Goal: Transaction & Acquisition: Obtain resource

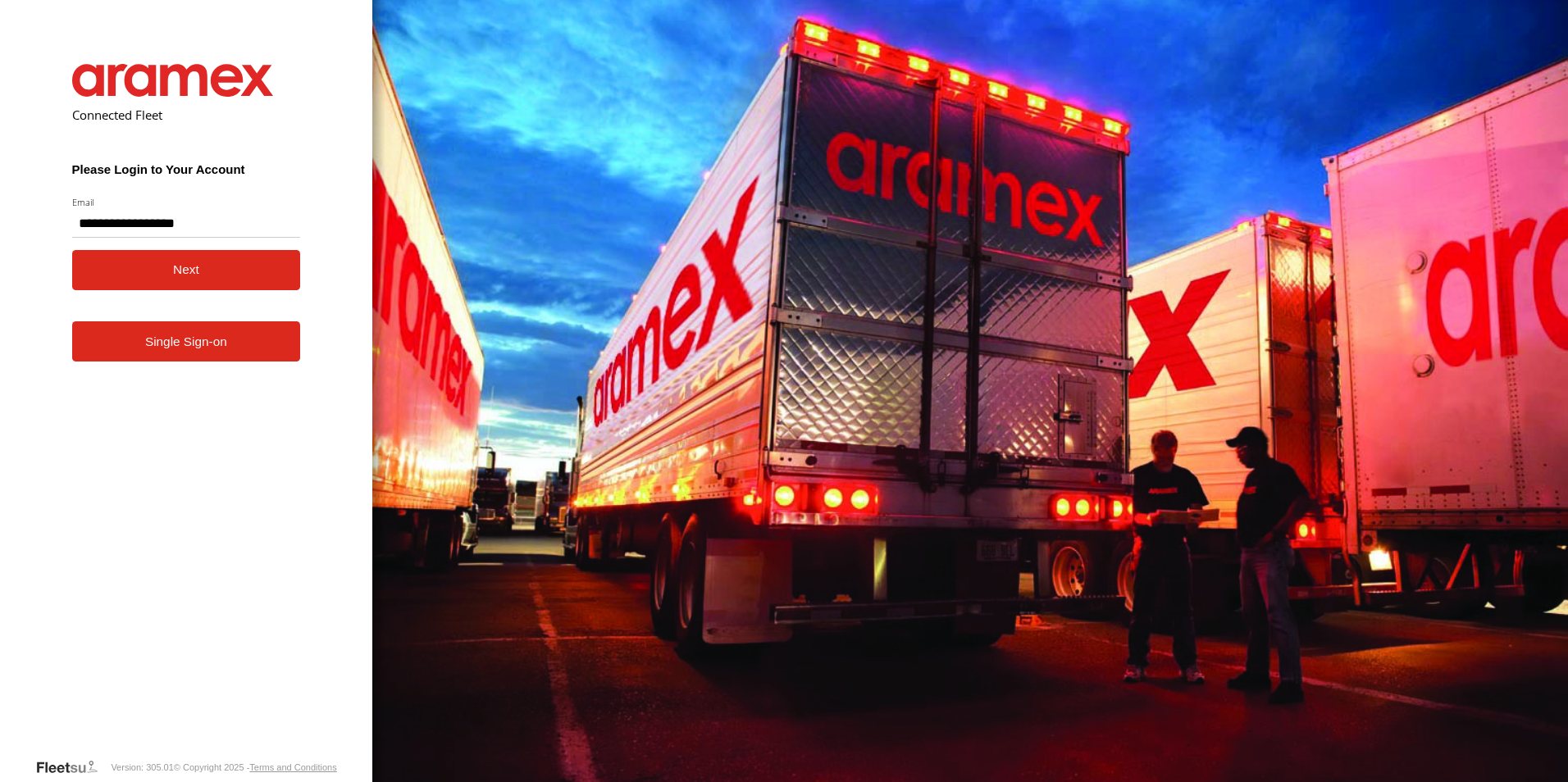
type input "**********"
click at [93, 274] on button "Next" at bounding box center [187, 270] width 229 height 40
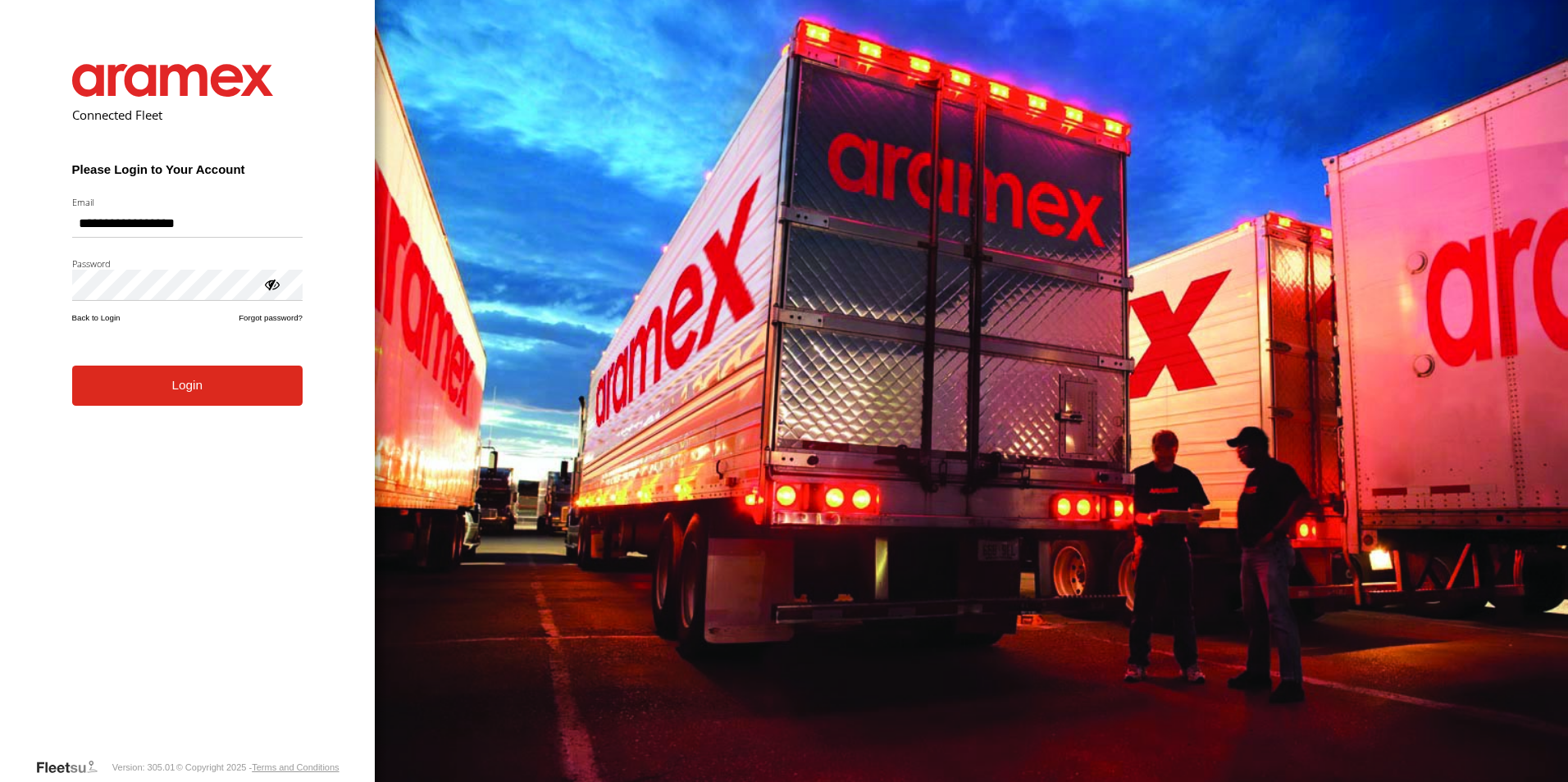
click at [189, 399] on button "Login" at bounding box center [188, 385] width 231 height 40
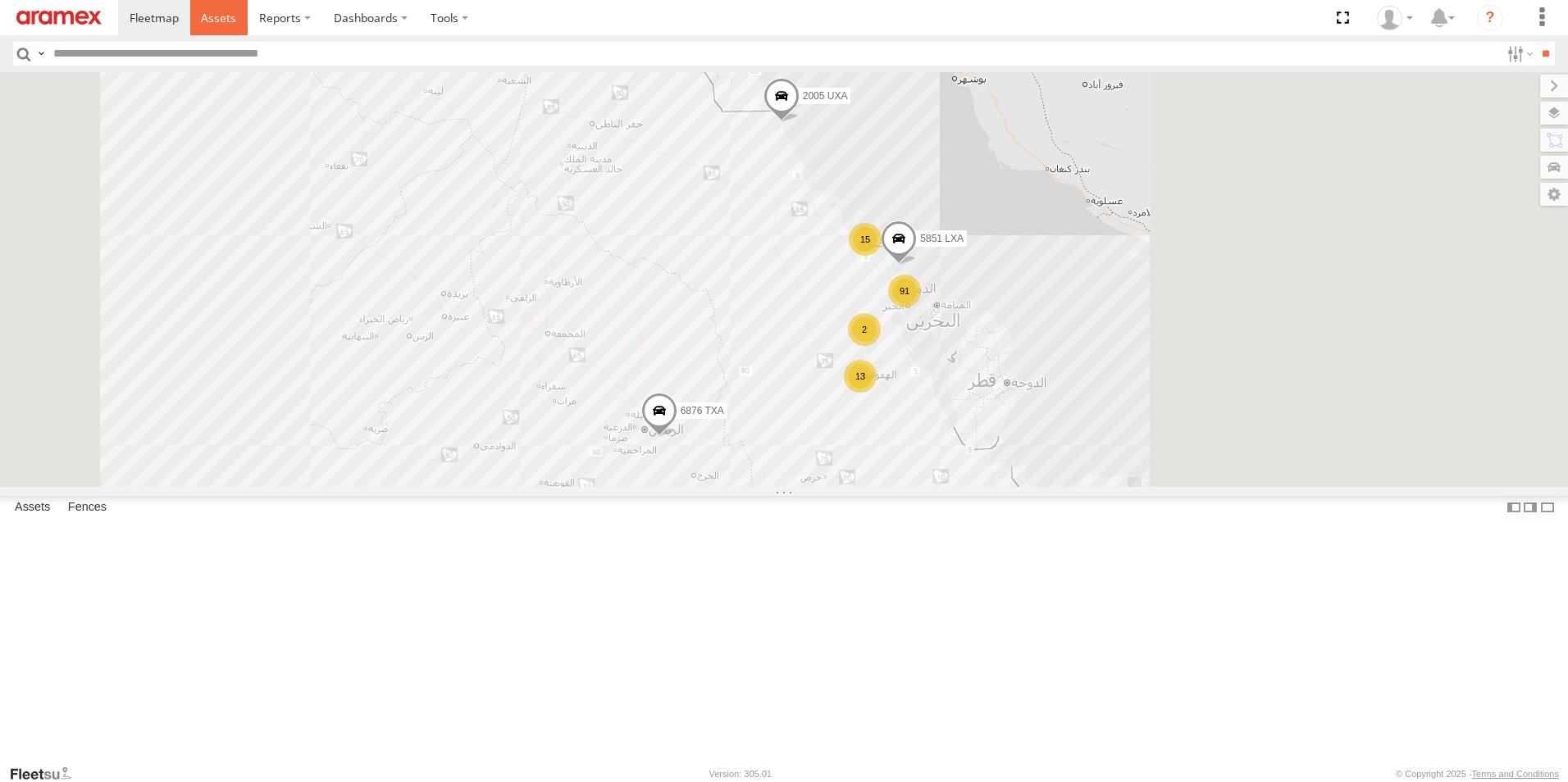
click at [232, 9] on link at bounding box center [219, 17] width 58 height 35
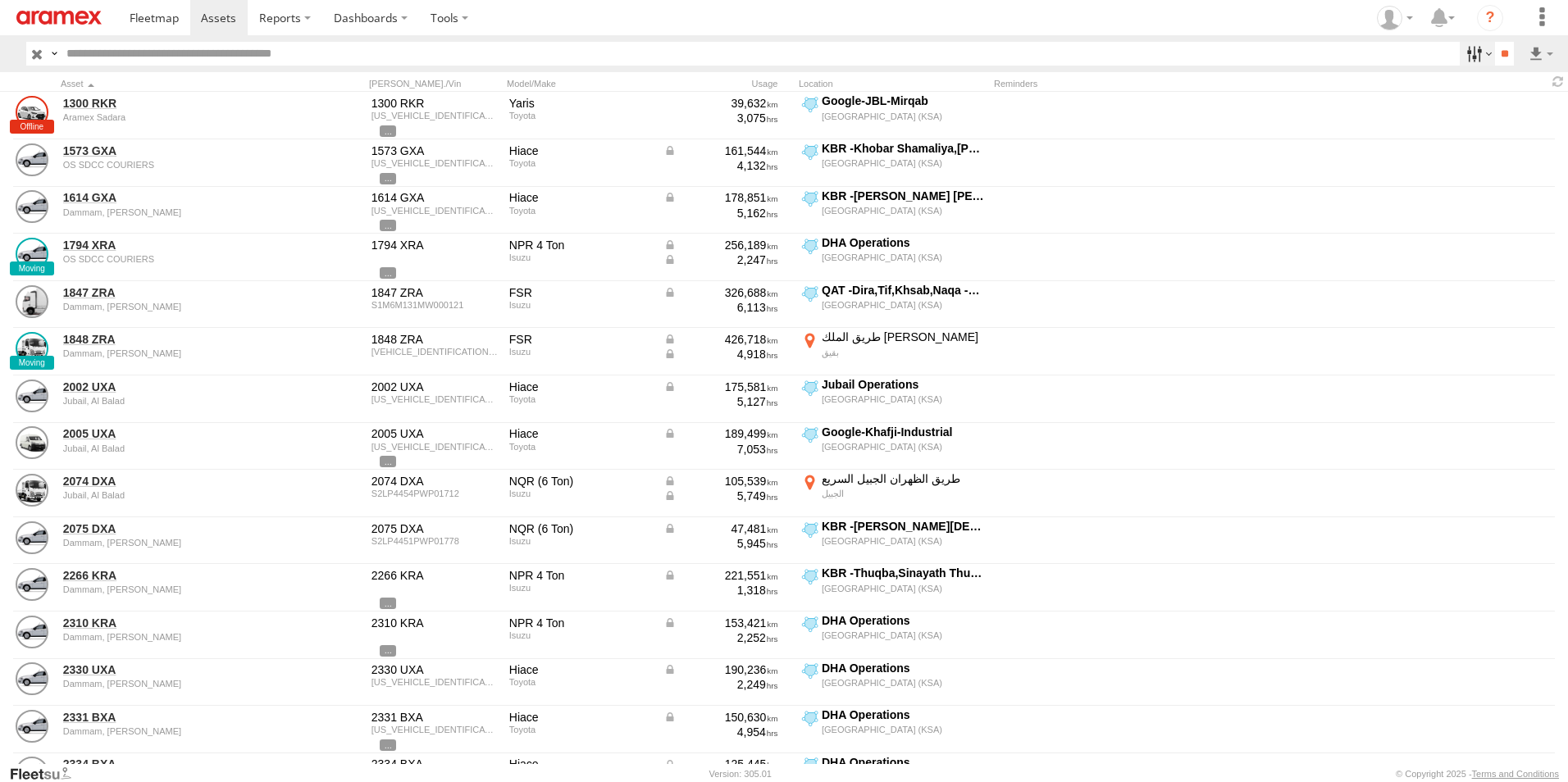
click at [1482, 48] on label at bounding box center [1477, 54] width 35 height 24
click at [0, 0] on span "[GEOGRAPHIC_DATA] (KSA)" at bounding box center [0, 0] width 0 height 0
click at [0, 0] on span "DHA - Dharan" at bounding box center [0, 0] width 0 height 0
click at [0, 0] on span "DHA Logistics" at bounding box center [0, 0] width 0 height 0
click at [0, 0] on span "Defleeted Vehicles DHA" at bounding box center [0, 0] width 0 height 0
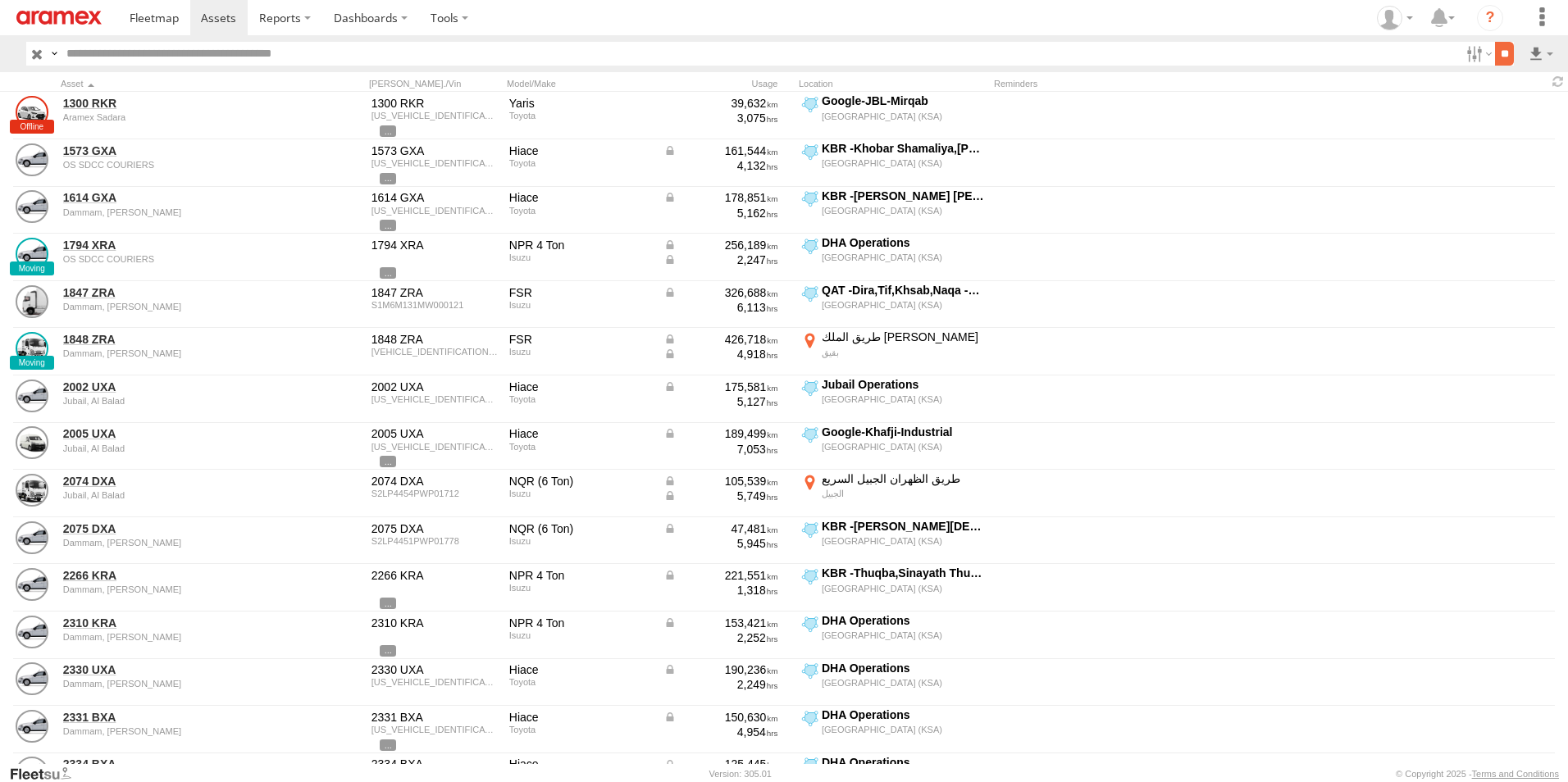
click at [1495, 53] on input "**" at bounding box center [1504, 54] width 19 height 24
click at [1530, 53] on label at bounding box center [1540, 54] width 28 height 24
click at [1519, 114] on label at bounding box center [1498, 114] width 100 height 25
click at [0, 0] on label "Asset ID" at bounding box center [0, 0] width 0 height 0
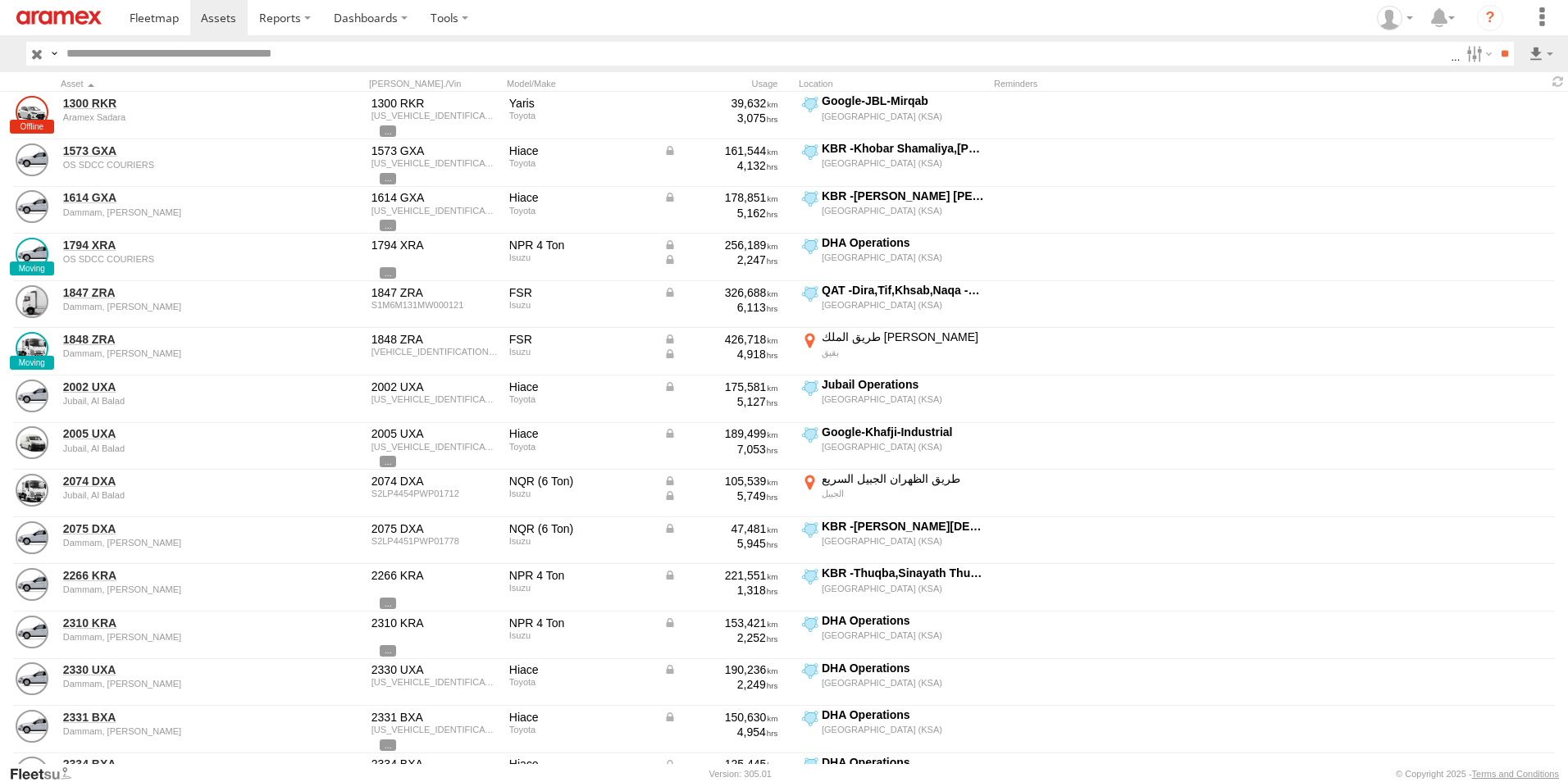
click at [0, 0] on label "Registration" at bounding box center [0, 0] width 0 height 0
click at [0, 0] on label "VIN" at bounding box center [0, 0] width 0 height 0
click at [0, 0] on div "Asset ID Asset label Make Model Registration VIN ODO Tags Reminders" at bounding box center [0, 0] width 0 height 0
click at [0, 0] on label "ODO" at bounding box center [0, 0] width 0 height 0
click at [0, 0] on label "Reminders" at bounding box center [0, 0] width 0 height 0
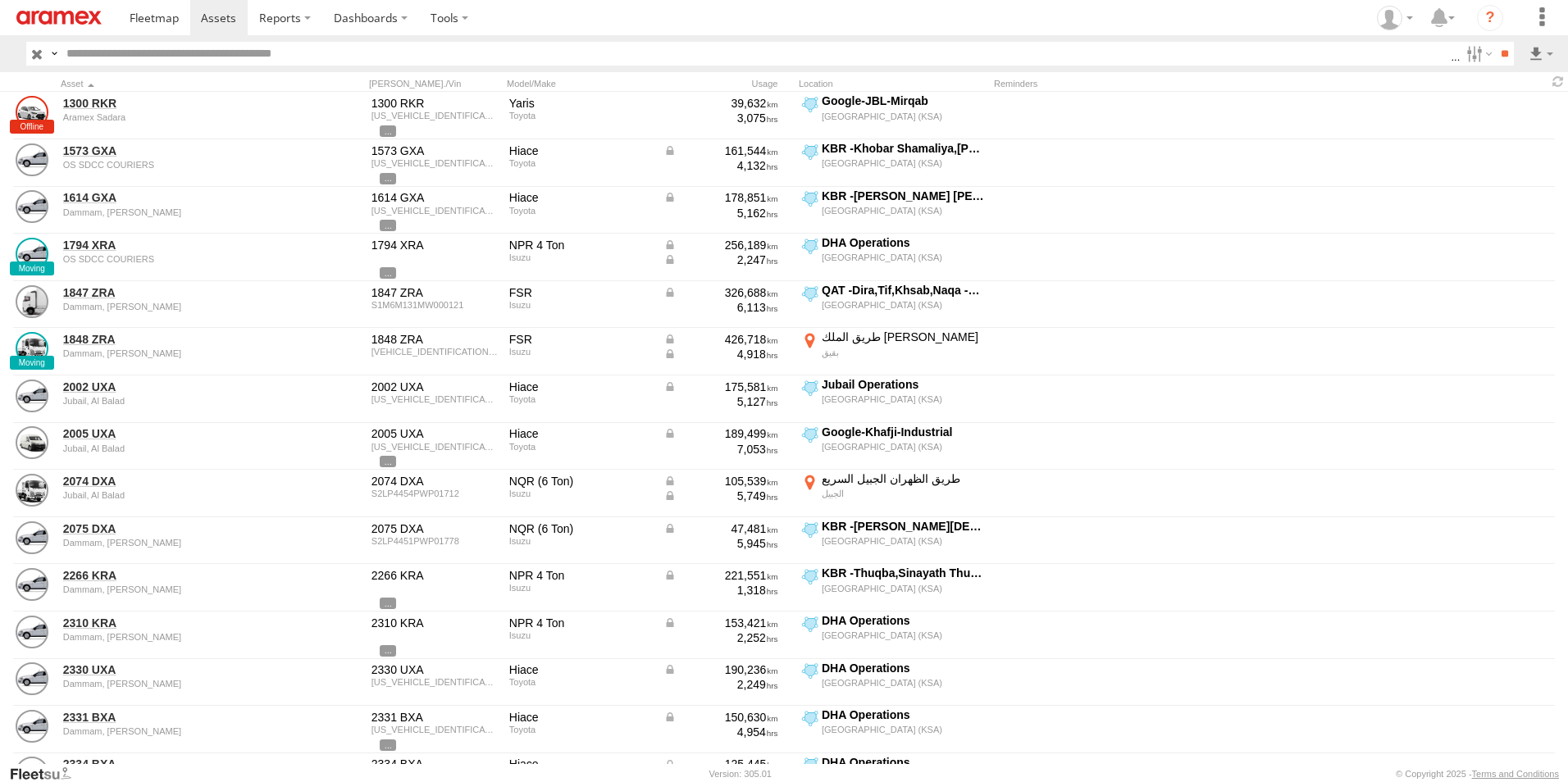
click at [0, 0] on label "Street Number" at bounding box center [0, 0] width 0 height 0
click at [0, 0] on label "Street Name / Fence Name" at bounding box center [0, 0] width 0 height 0
click at [0, 0] on label "Suburb / City" at bounding box center [0, 0] width 0 height 0
click at [0, 0] on label "Postcode / Zipcode" at bounding box center [0, 0] width 0 height 0
click at [0, 0] on label "State" at bounding box center [0, 0] width 0 height 0
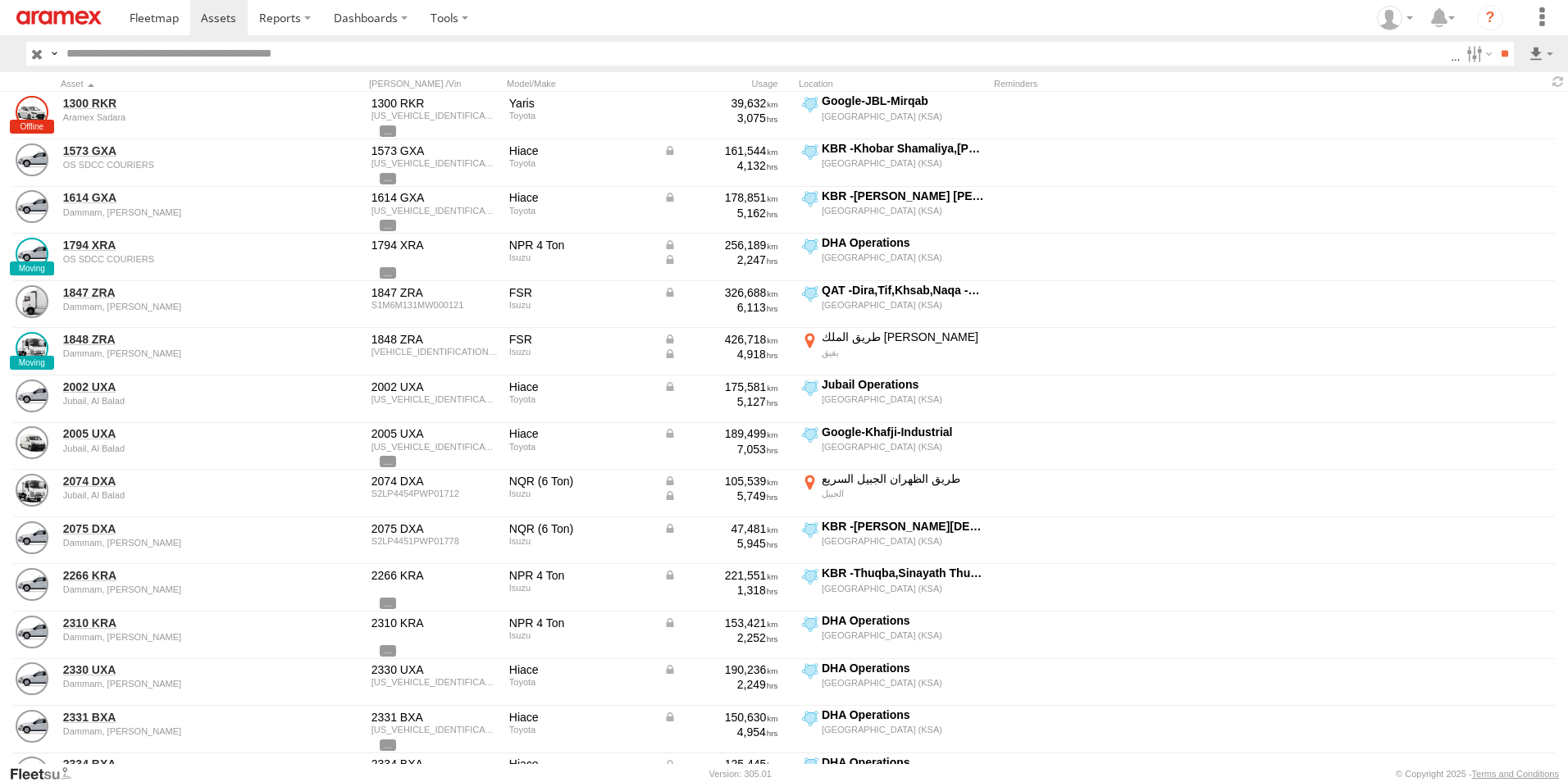
click at [0, 0] on label "Country" at bounding box center [0, 0] width 0 height 0
click at [0, 0] on label "Latitude" at bounding box center [0, 0] width 0 height 0
click at [0, 0] on label "Longitude" at bounding box center [0, 0] width 0 height 0
click at [0, 0] on label "First Name" at bounding box center [0, 0] width 0 height 0
click at [0, 0] on label "Last Name" at bounding box center [0, 0] width 0 height 0
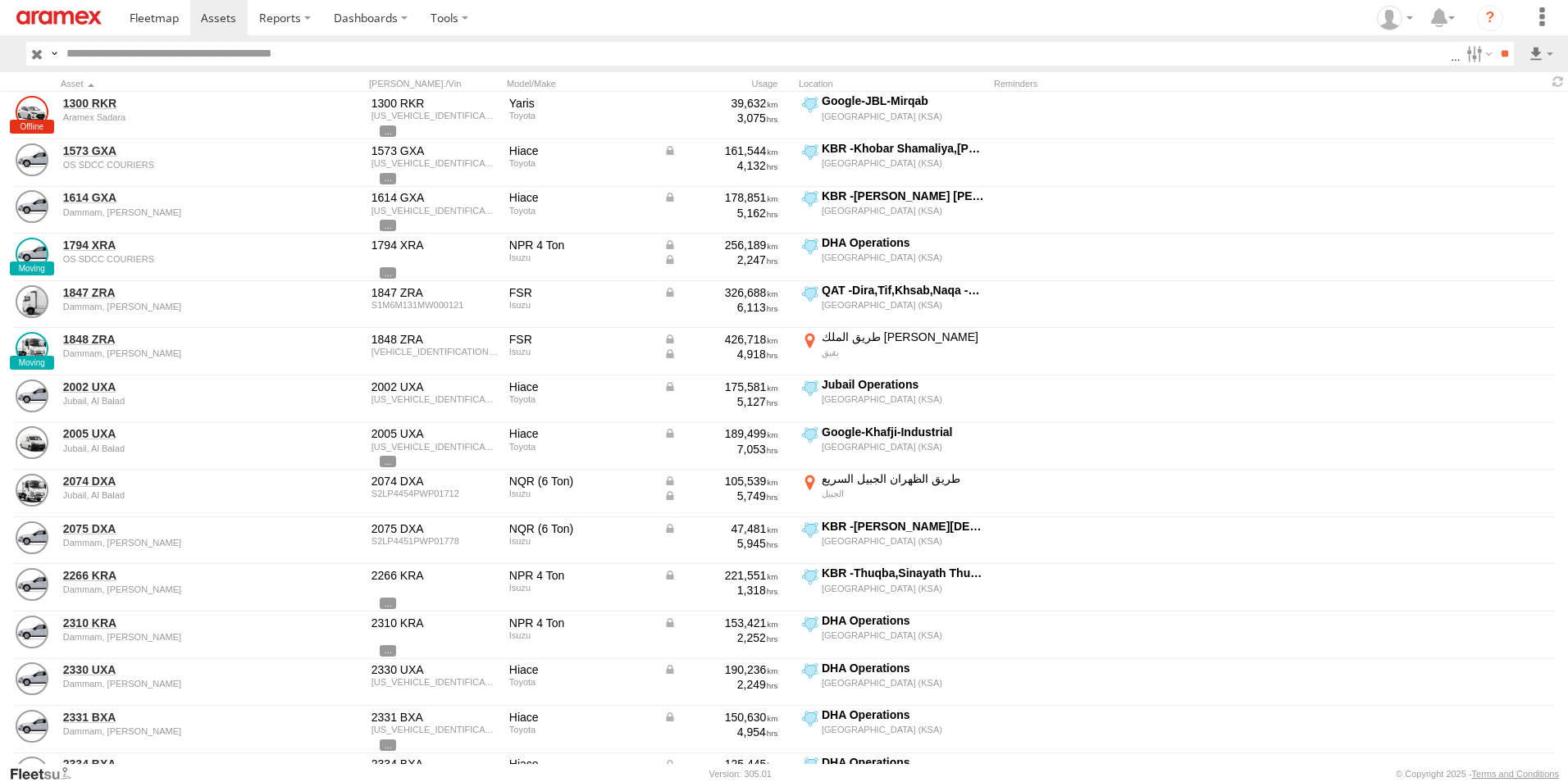
click at [0, 0] on button "Export" at bounding box center [0, 0] width 0 height 0
click at [0, 0] on label at bounding box center [0, 0] width 0 height 0
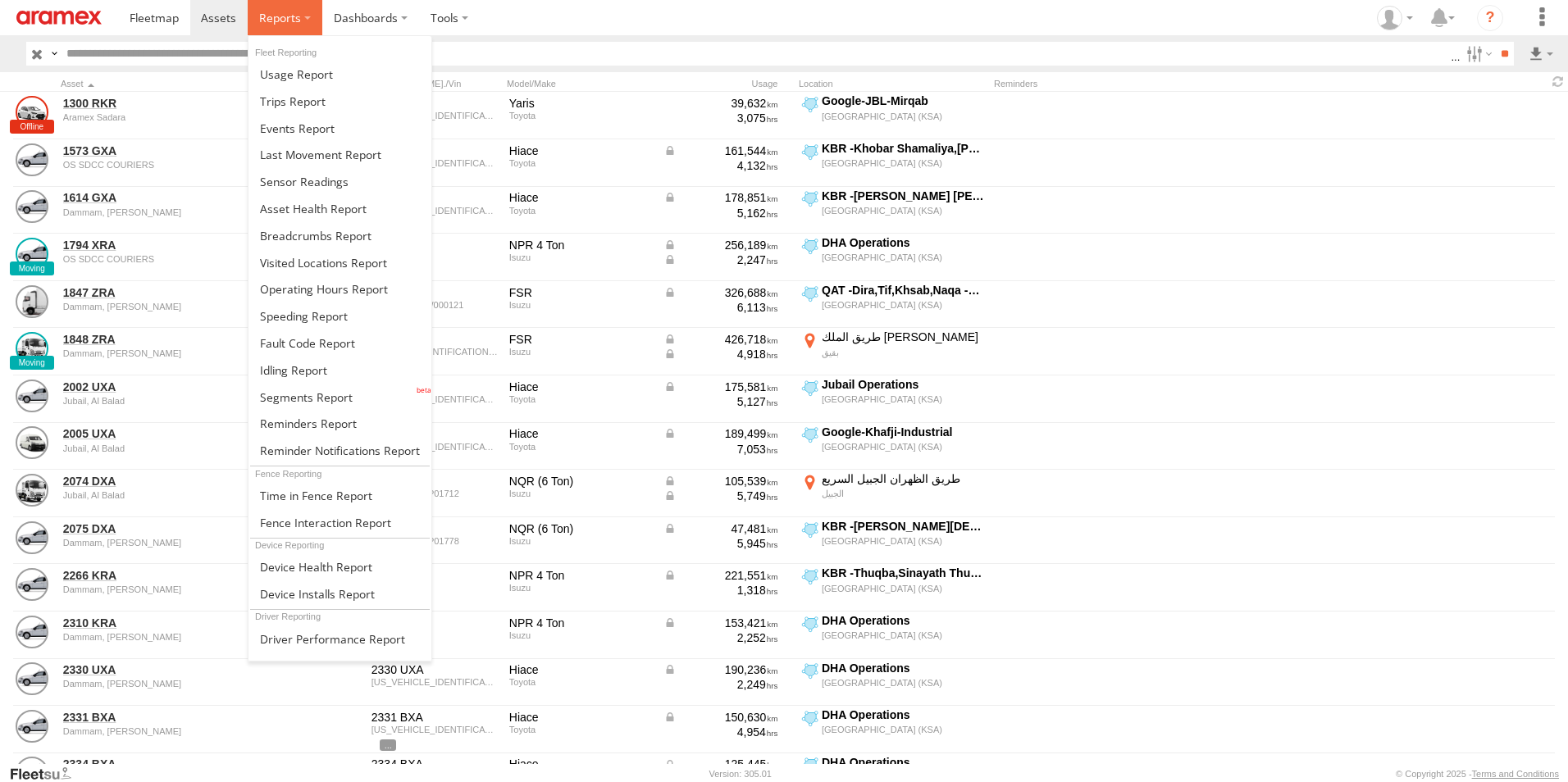
click at [302, 25] on label at bounding box center [284, 17] width 74 height 35
click at [325, 159] on span at bounding box center [321, 154] width 122 height 15
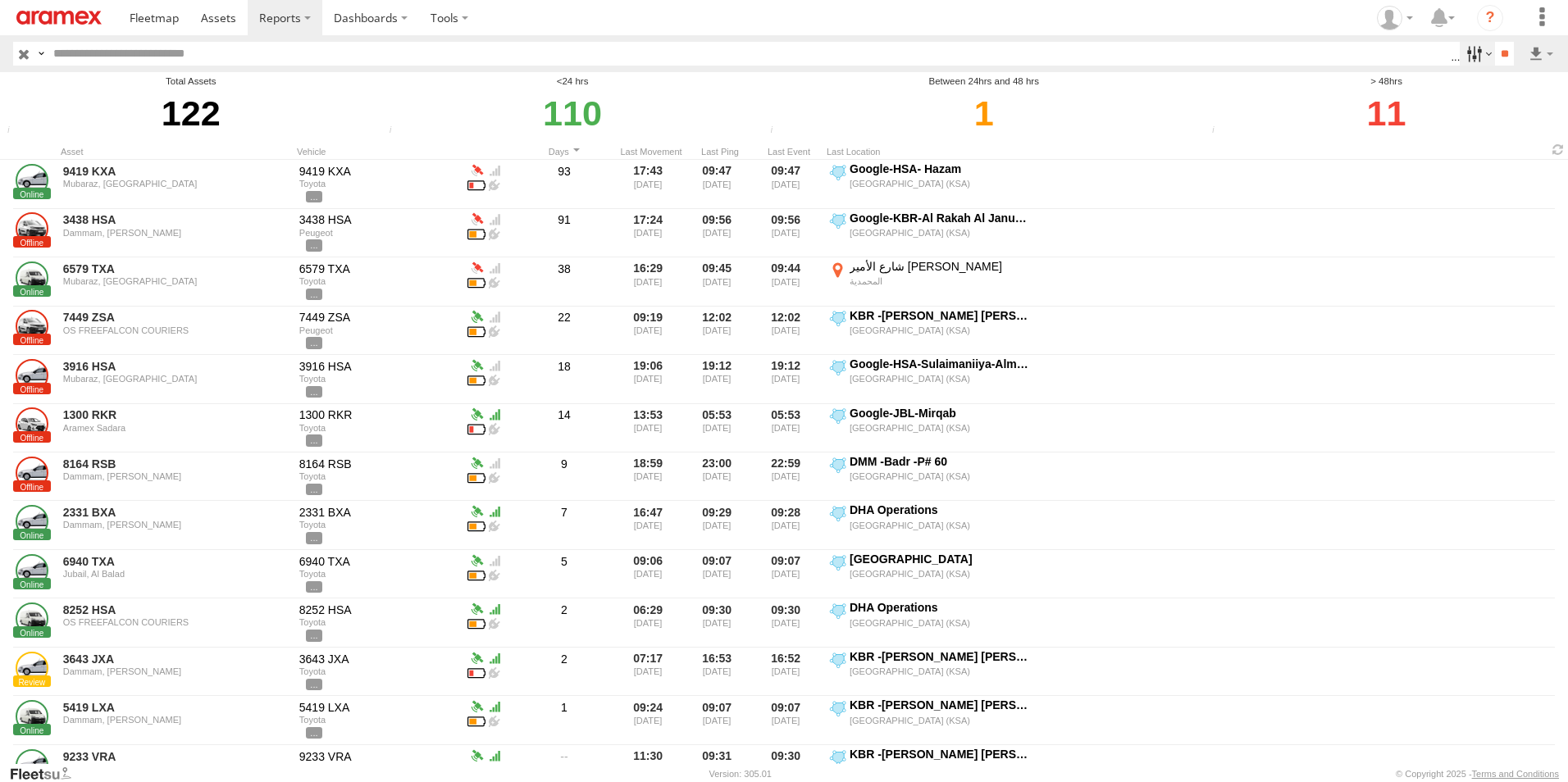
click at [1471, 52] on label at bounding box center [1477, 54] width 35 height 24
click at [1505, 49] on input "**" at bounding box center [1504, 54] width 19 height 24
click at [1538, 53] on label at bounding box center [1540, 54] width 28 height 24
click at [1489, 102] on link at bounding box center [1498, 114] width 100 height 25
